Goal: Information Seeking & Learning: Learn about a topic

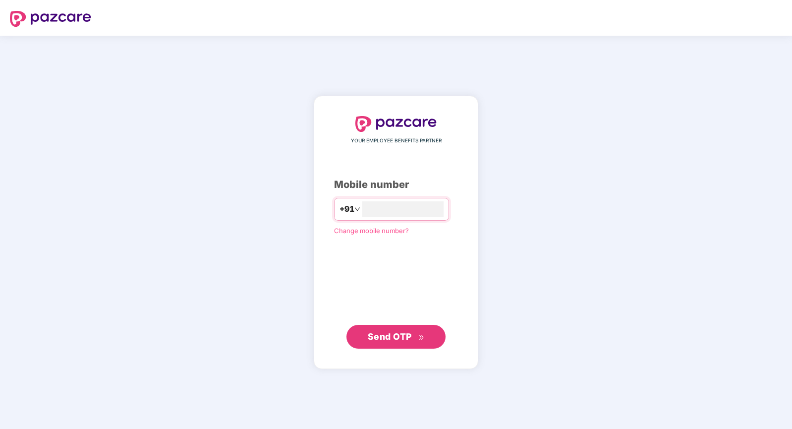
type input "**********"
click at [393, 346] on button "Send OTP" at bounding box center [396, 336] width 99 height 24
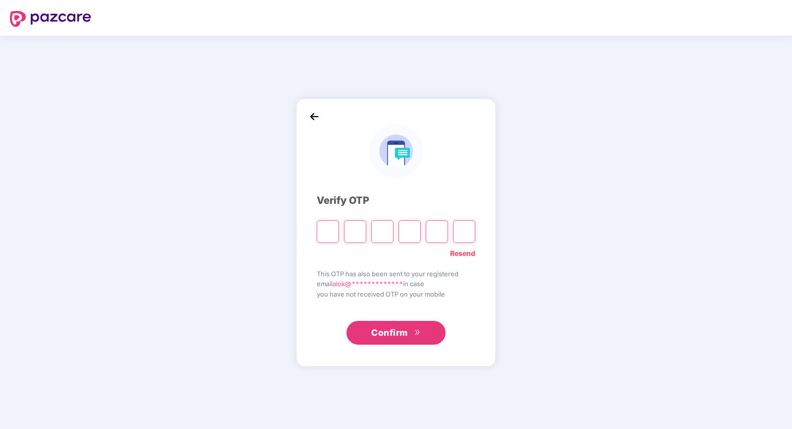
type input "*"
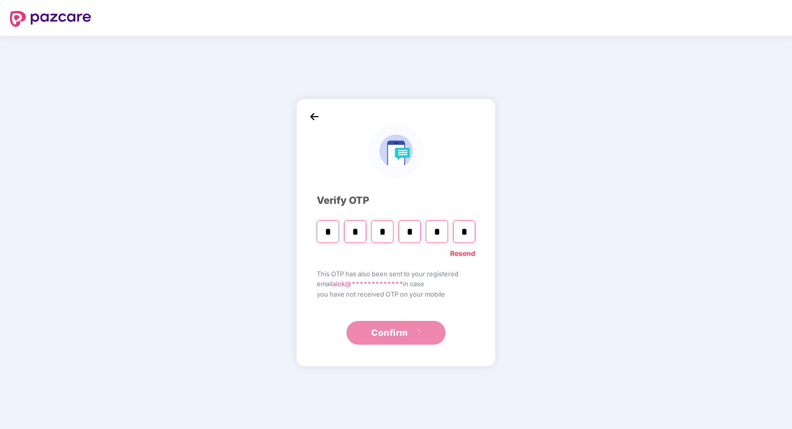
type input "*"
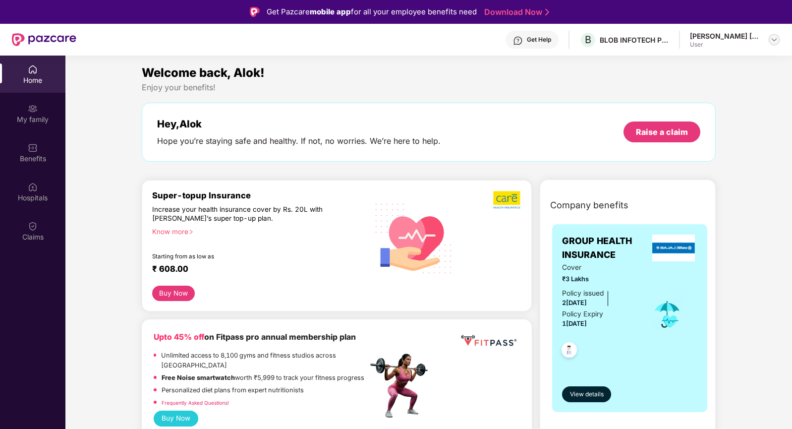
click at [778, 41] on img at bounding box center [774, 40] width 8 height 8
click at [734, 105] on div "User" at bounding box center [737, 109] width 93 height 8
click at [35, 141] on div "Benefits" at bounding box center [32, 152] width 65 height 37
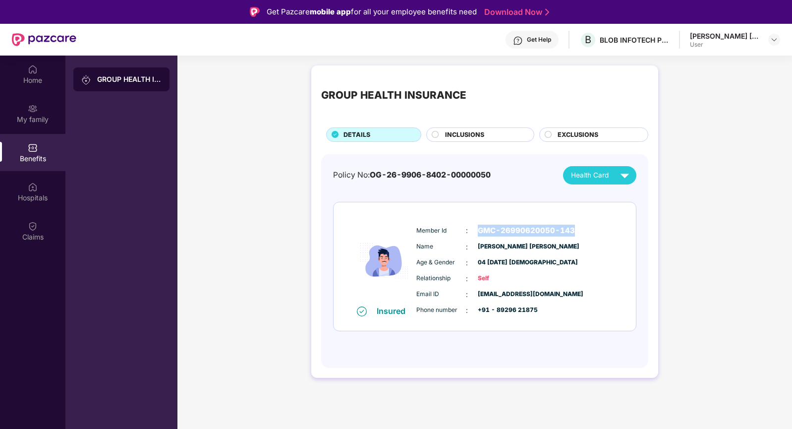
drag, startPoint x: 476, startPoint y: 228, endPoint x: 574, endPoint y: 225, distance: 98.2
click at [574, 225] on div "Member Id : GMC-26990620050-143" at bounding box center [514, 231] width 197 height 12
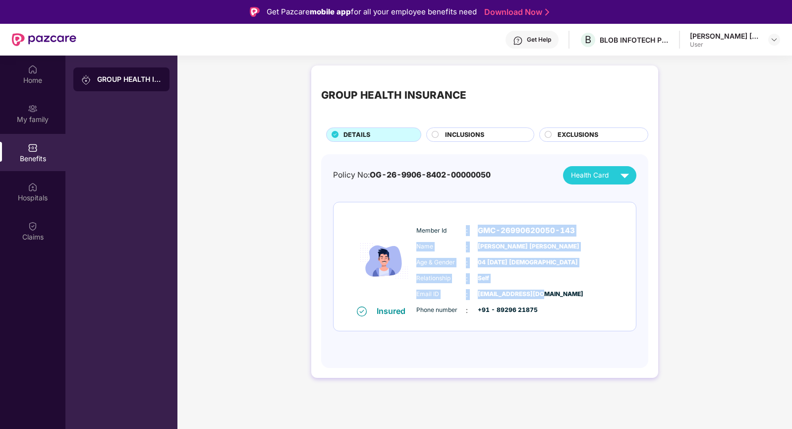
drag, startPoint x: 543, startPoint y: 290, endPoint x: 463, endPoint y: 219, distance: 107.5
click at [463, 219] on div "Insured Member Id : GMC-26990620050-143 Name : [PERSON_NAME] [PERSON_NAME] Age …" at bounding box center [485, 266] width 302 height 128
click at [667, 210] on div "GROUP HEALTH INSURANCE DETAILS INCLUSIONS EXCLUSIONS Policy No: OG-26-9906-8402…" at bounding box center [484, 226] width 615 height 332
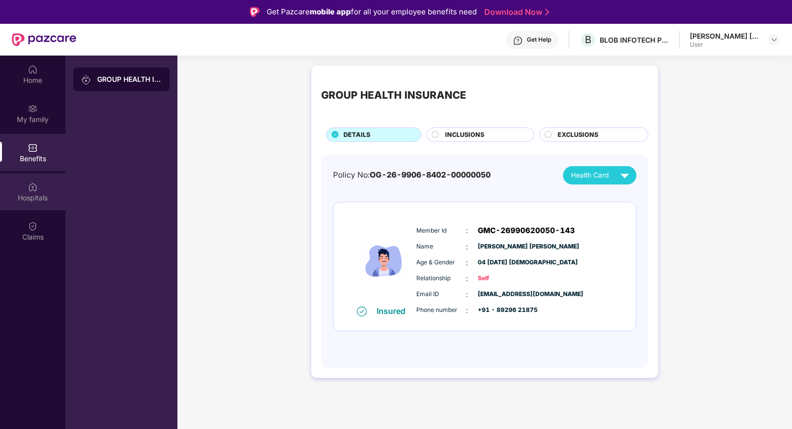
click at [52, 181] on div "Hospitals" at bounding box center [32, 191] width 65 height 37
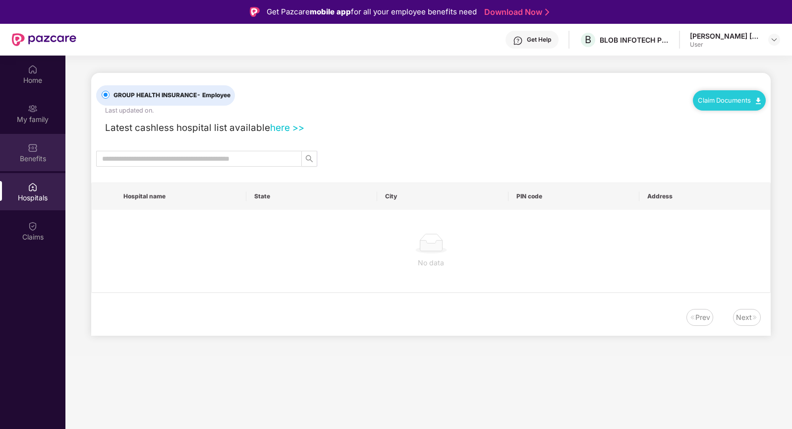
click at [41, 150] on div "Benefits" at bounding box center [32, 152] width 65 height 37
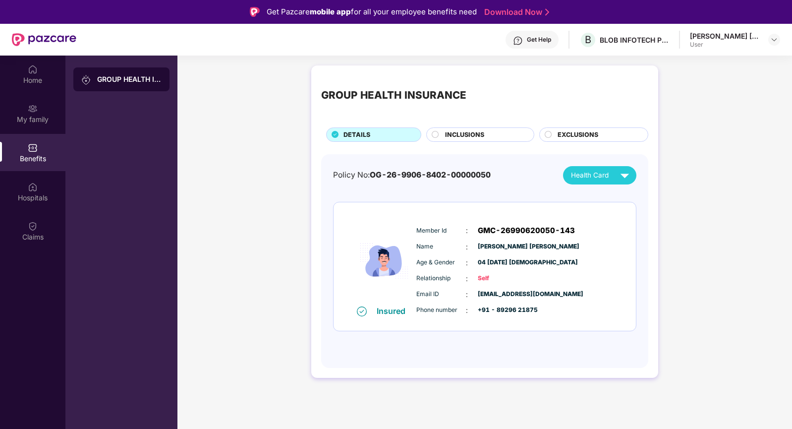
click at [625, 172] on img at bounding box center [624, 175] width 17 height 17
click at [669, 181] on div "GROUP HEALTH INSURANCE DETAILS INCLUSIONS EXCLUSIONS Policy No: OG-26-9906-8402…" at bounding box center [484, 226] width 615 height 332
click at [12, 191] on div "Hospitals" at bounding box center [32, 191] width 65 height 37
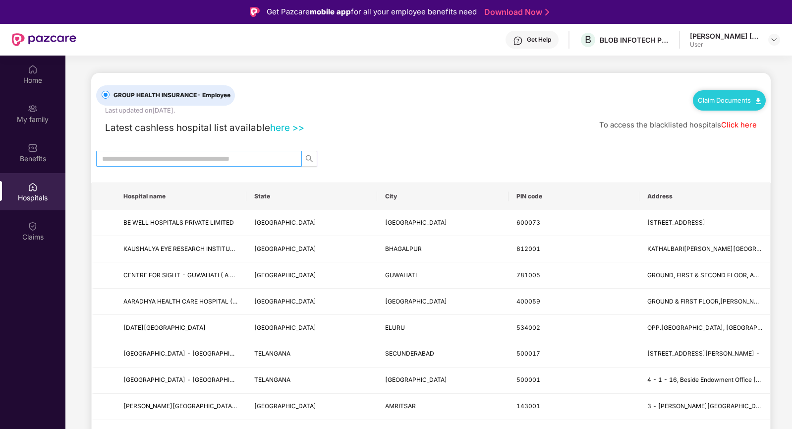
click at [175, 158] on input "text" at bounding box center [195, 158] width 186 height 11
type input "*****"
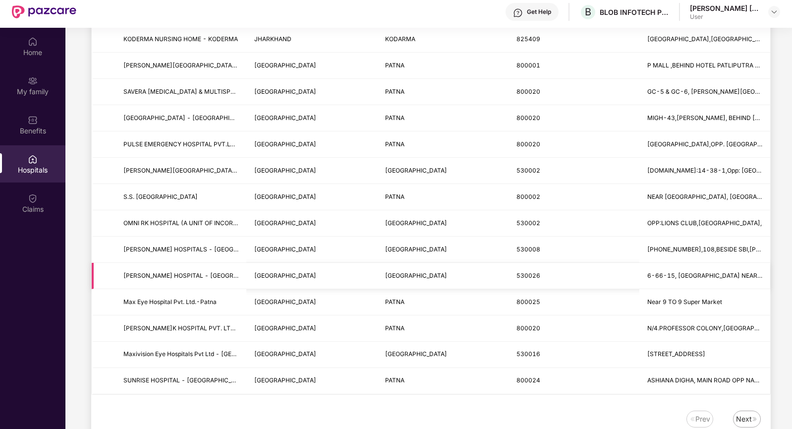
scroll to position [56, 0]
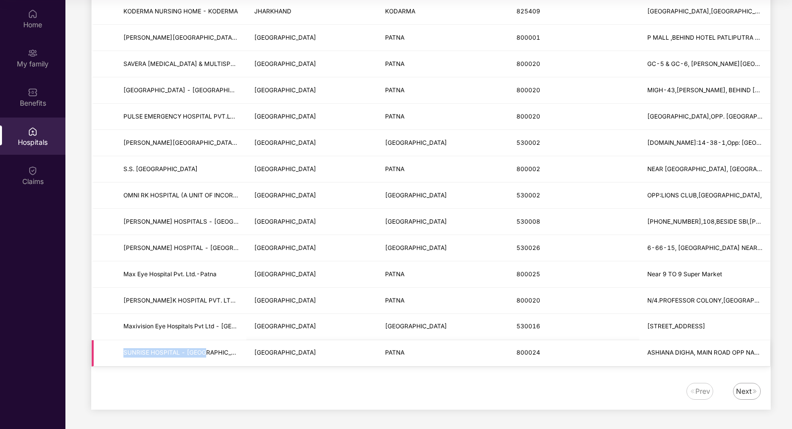
drag, startPoint x: 122, startPoint y: 350, endPoint x: 436, endPoint y: 355, distance: 313.4
click at [255, 356] on tr "[GEOGRAPHIC_DATA] - PATNA [GEOGRAPHIC_DATA] [GEOGRAPHIC_DATA] 800024 [GEOGRAPHI…" at bounding box center [431, 353] width 679 height 26
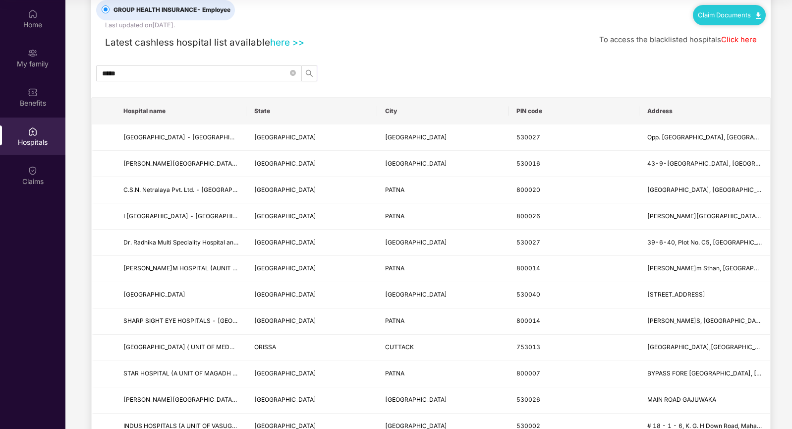
scroll to position [0, 0]
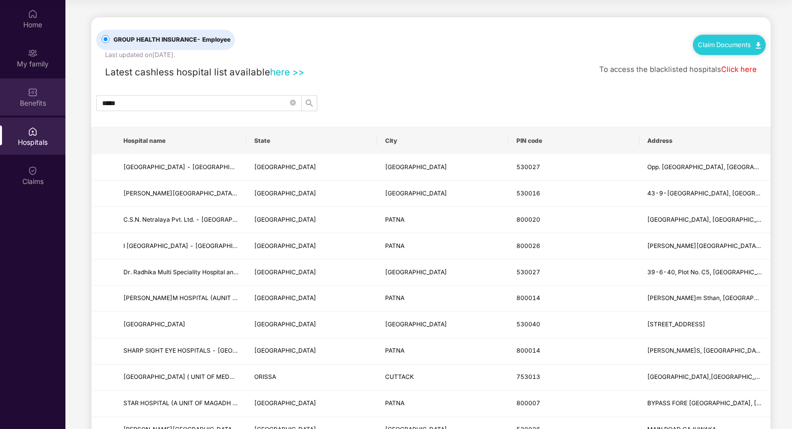
click at [46, 97] on div "Benefits" at bounding box center [32, 96] width 65 height 37
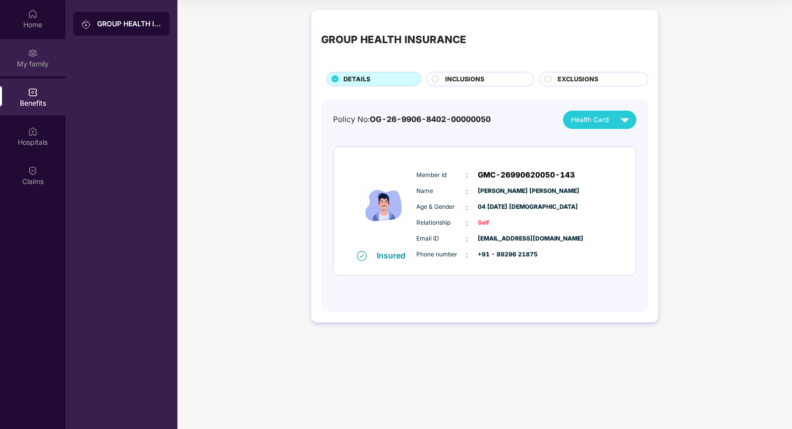
click at [51, 55] on div "My family" at bounding box center [32, 57] width 65 height 37
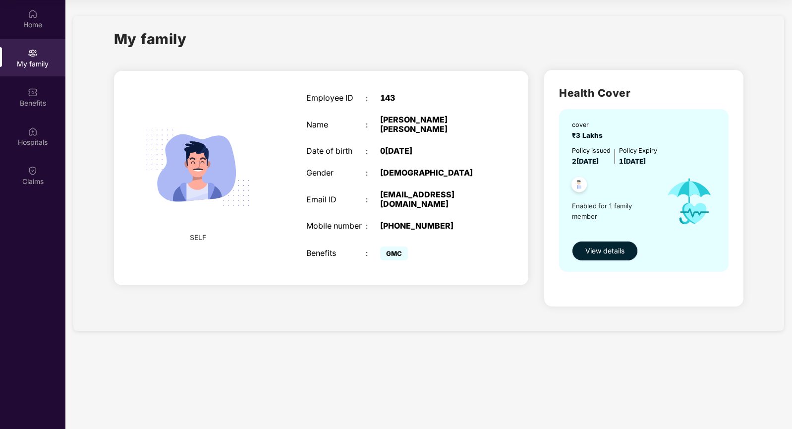
click at [611, 252] on span "View details" at bounding box center [605, 250] width 39 height 11
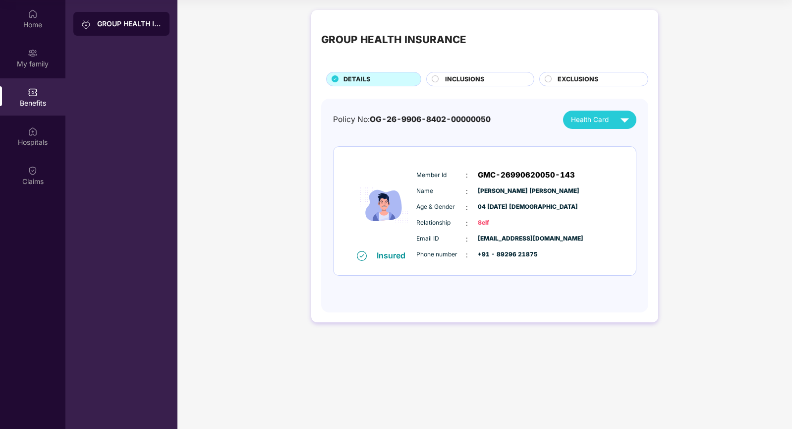
click at [490, 81] on div "INCLUSIONS" at bounding box center [484, 79] width 89 height 11
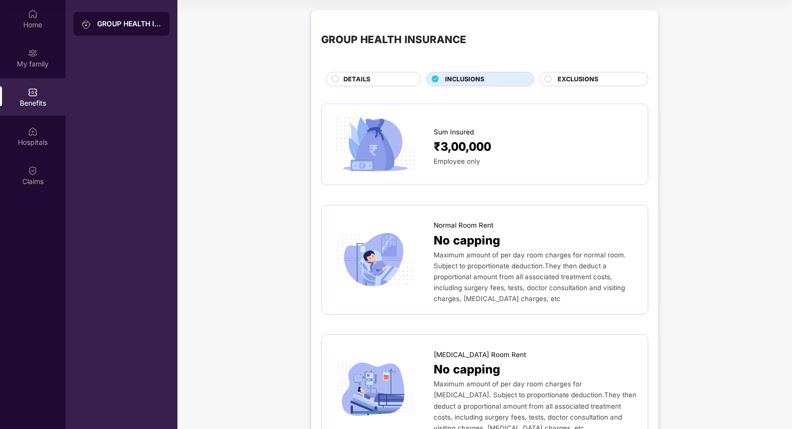
click at [570, 77] on span "EXCLUSIONS" at bounding box center [578, 79] width 41 height 10
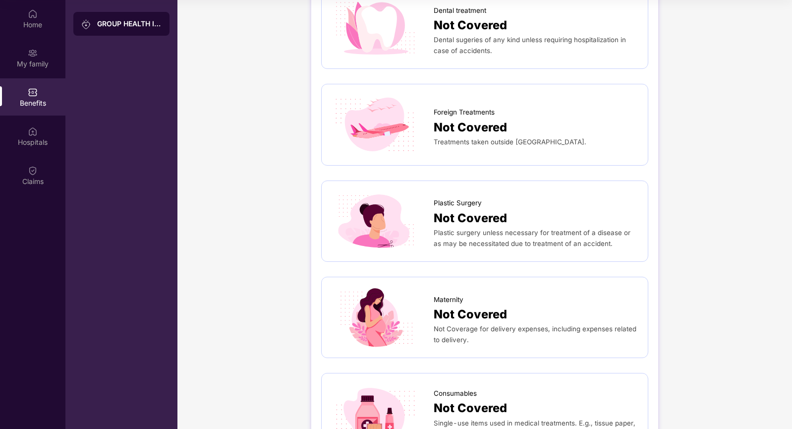
scroll to position [862, 0]
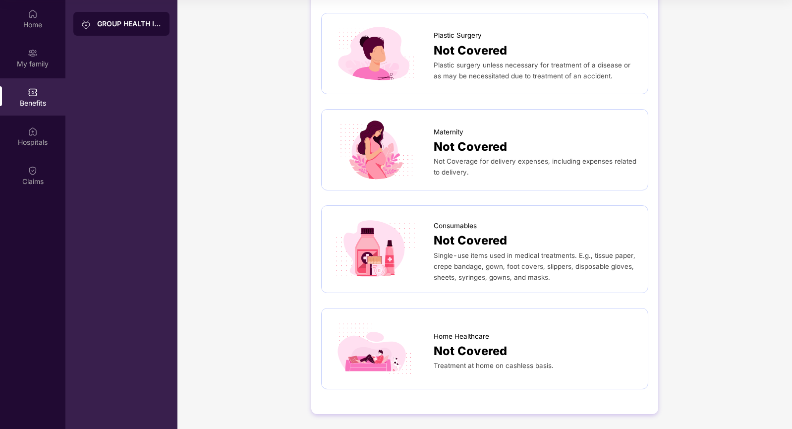
click at [535, 166] on div "Not Coverage for delivery expenses, including expenses related to delivery." at bounding box center [536, 167] width 204 height 22
click at [422, 167] on div at bounding box center [383, 149] width 102 height 60
click at [373, 161] on img at bounding box center [375, 149] width 87 height 60
click at [488, 278] on span "Single-use items used in medical treatments. E.g., tissue paper, crepe bandage,…" at bounding box center [535, 266] width 202 height 30
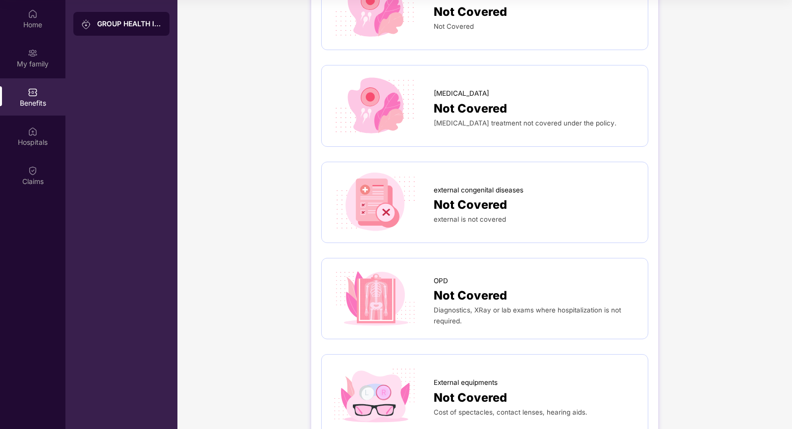
scroll to position [0, 0]
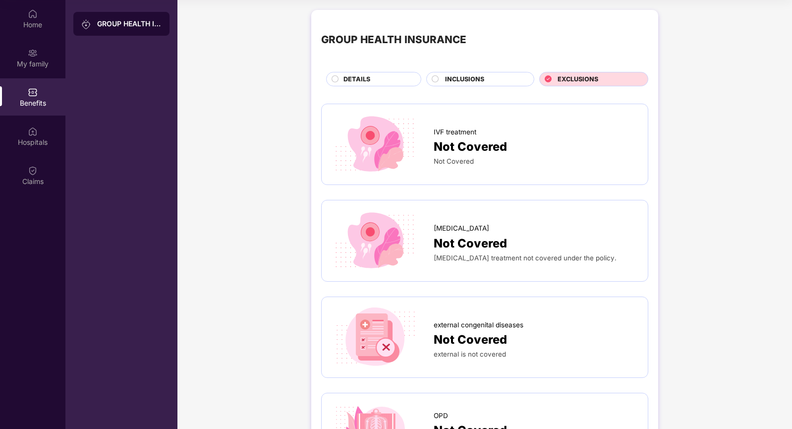
click at [445, 78] on span "INCLUSIONS" at bounding box center [464, 79] width 39 height 10
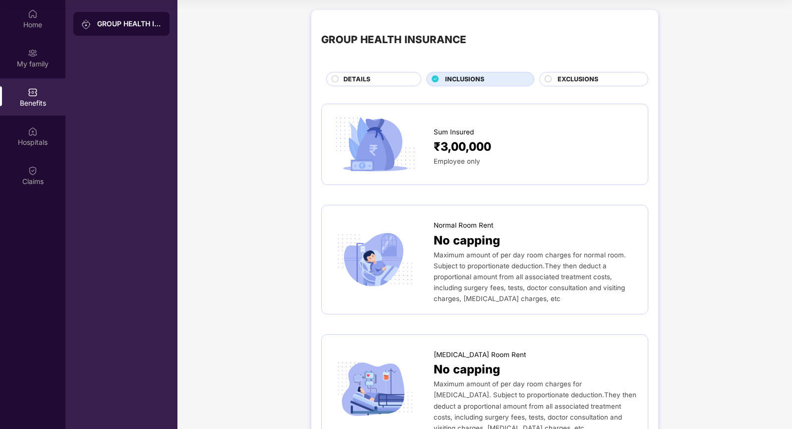
click at [345, 76] on span "DETAILS" at bounding box center [357, 79] width 27 height 10
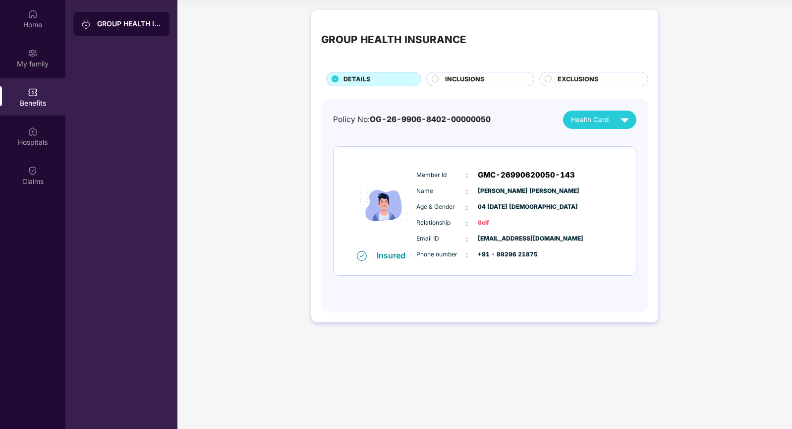
click at [90, 26] on img at bounding box center [86, 24] width 10 height 10
click at [51, 71] on div "My family" at bounding box center [32, 57] width 65 height 37
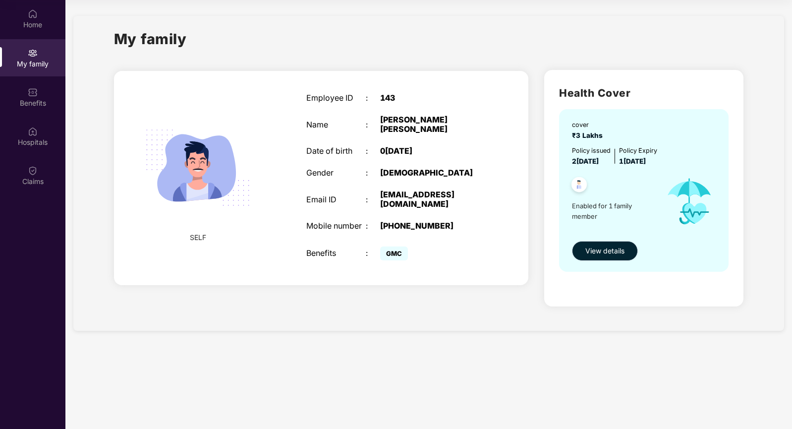
click at [603, 252] on span "View details" at bounding box center [605, 250] width 39 height 11
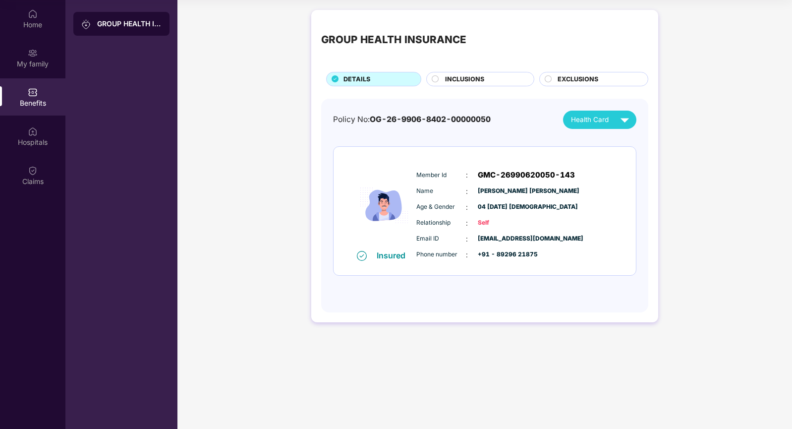
click at [446, 79] on span "INCLUSIONS" at bounding box center [464, 79] width 39 height 10
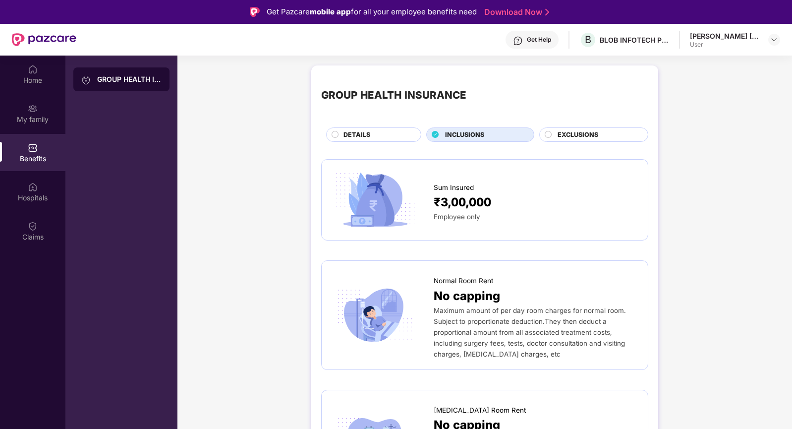
click at [578, 140] on div "EXCLUSIONS" at bounding box center [598, 135] width 90 height 11
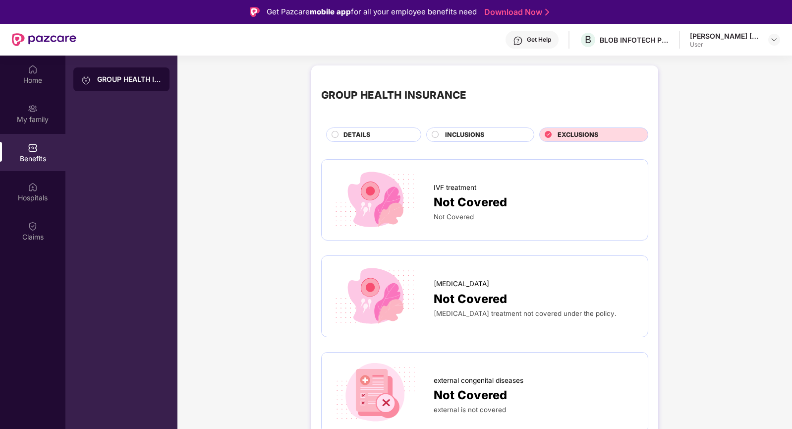
click at [389, 138] on div "DETAILS" at bounding box center [377, 135] width 77 height 11
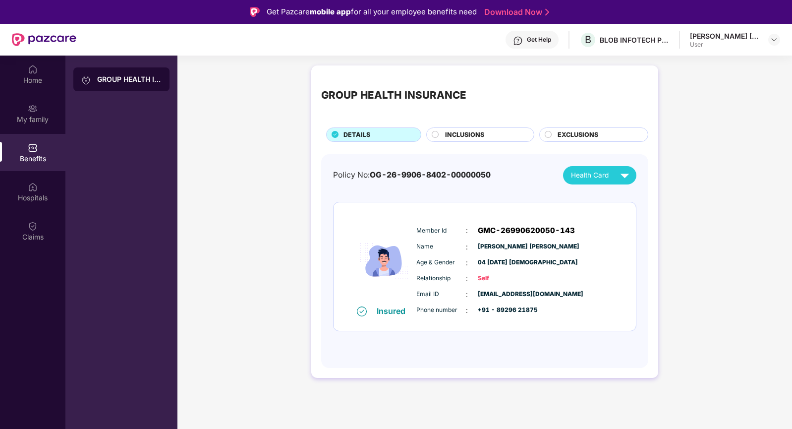
click at [551, 36] on div "Get Help" at bounding box center [539, 40] width 24 height 8
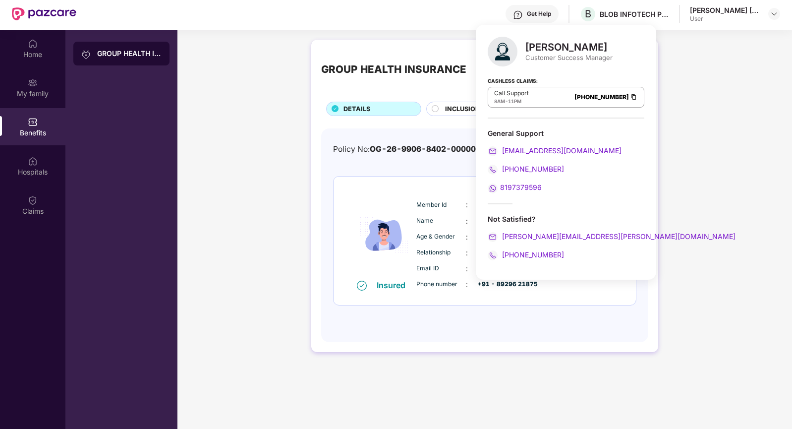
scroll to position [50, 0]
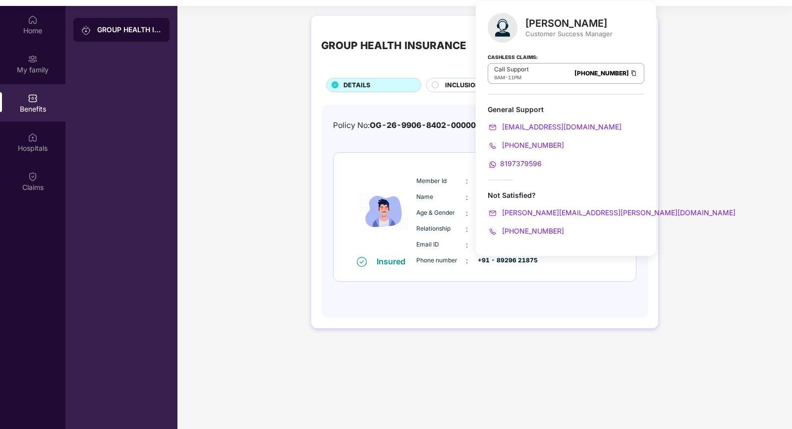
click at [678, 78] on div "GROUP HEALTH INSURANCE DETAILS INCLUSIONS EXCLUSIONS Policy No: OG-26-9906-8402…" at bounding box center [484, 177] width 615 height 332
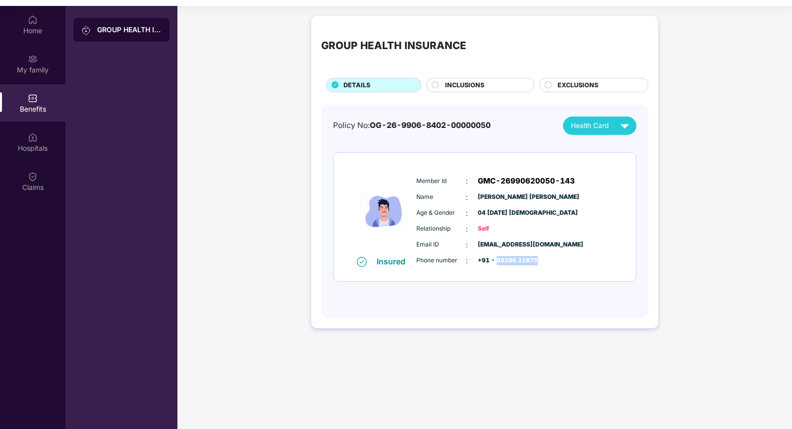
drag, startPoint x: 497, startPoint y: 259, endPoint x: 547, endPoint y: 259, distance: 49.6
click at [547, 259] on div "Phone number : +91 - 89296 21875" at bounding box center [514, 260] width 197 height 11
